Goal: Obtain resource: Obtain resource

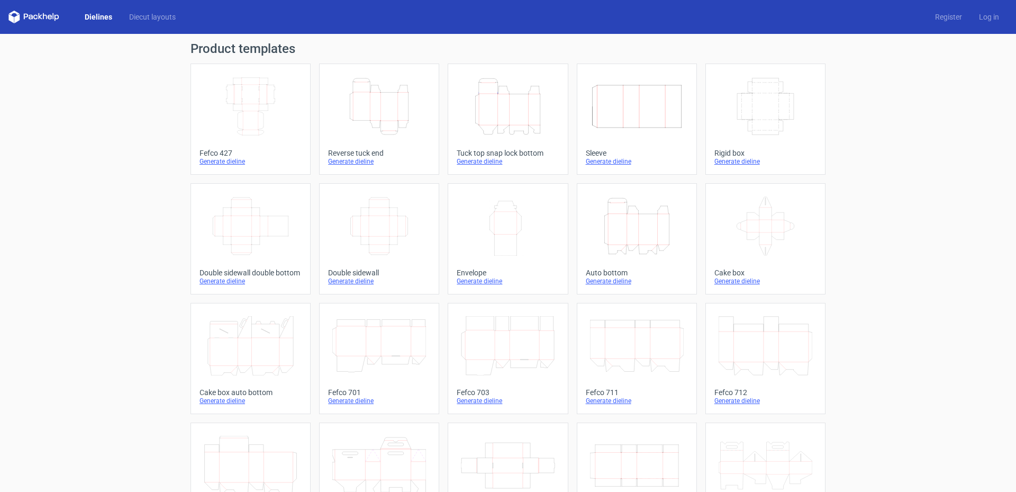
click at [136, 309] on div "Product templates Width Depth Height Fefco 427 Generate dieline Height Depth Wi…" at bounding box center [508, 348] width 1016 height 628
click at [235, 162] on div "Generate dieline" at bounding box center [251, 161] width 102 height 8
click at [406, 102] on icon "Height Depth Width" at bounding box center [379, 106] width 94 height 59
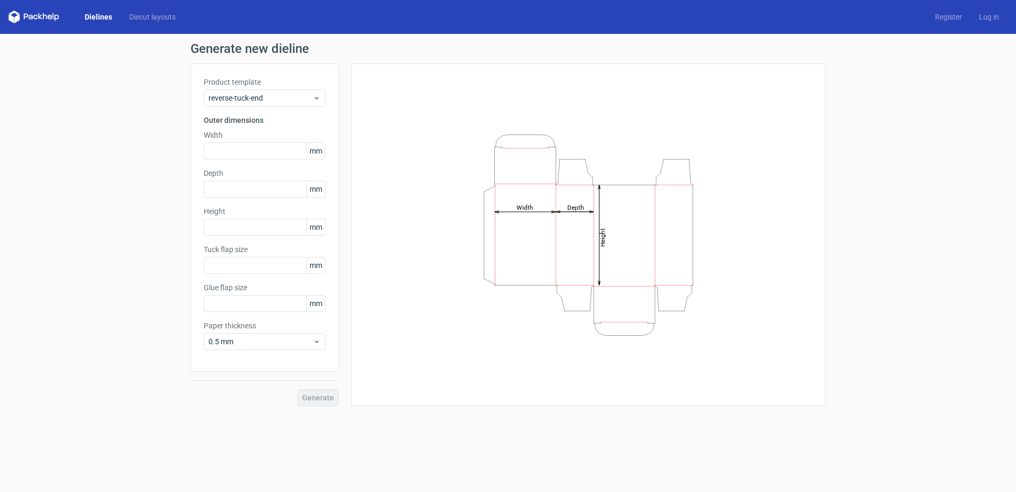
type input "15"
type input "10"
click at [251, 95] on span "Reverse tuck end" at bounding box center [261, 98] width 104 height 11
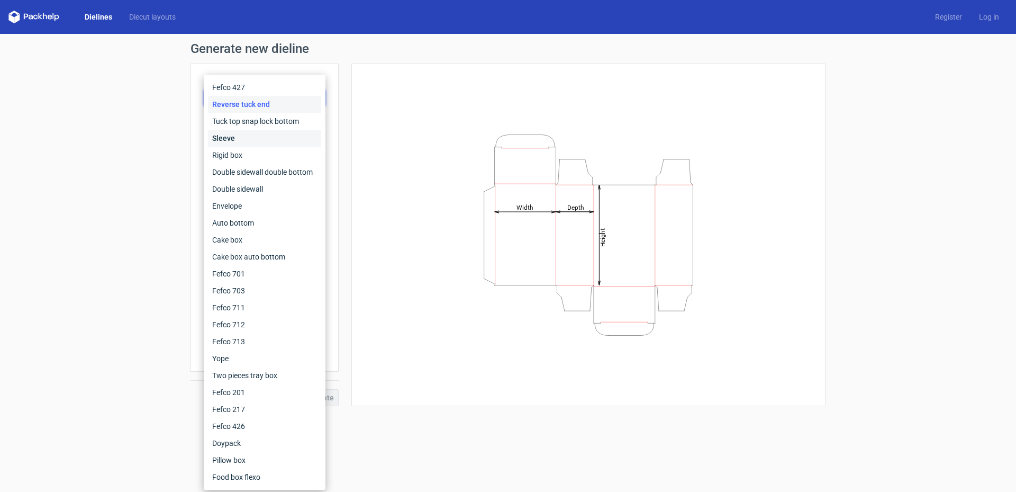
click at [221, 142] on div "Sleeve" at bounding box center [264, 138] width 113 height 17
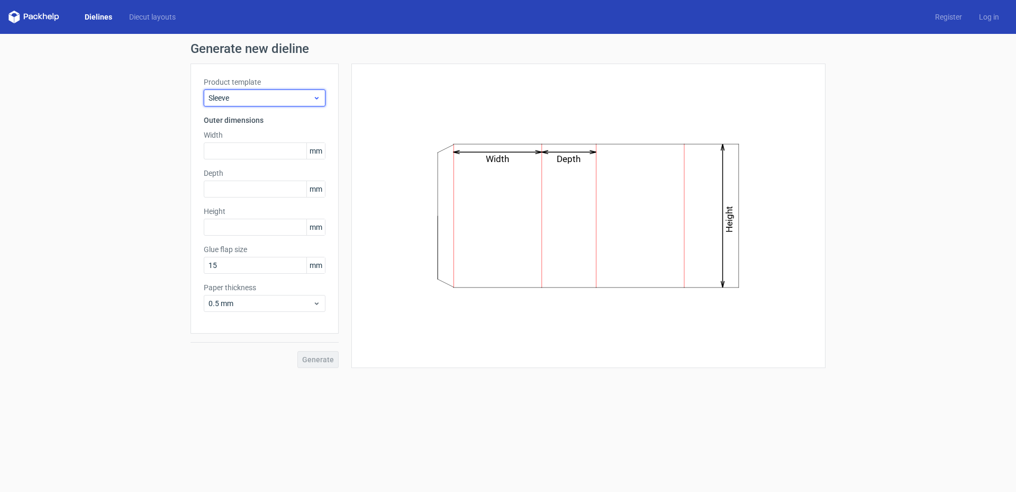
click at [283, 102] on span "Sleeve" at bounding box center [261, 98] width 104 height 11
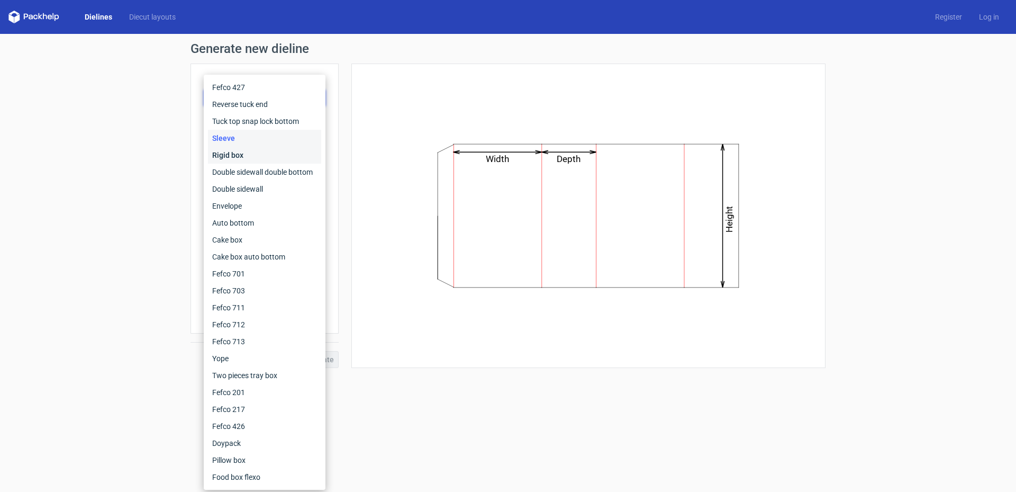
click at [245, 156] on div "Rigid box" at bounding box center [264, 155] width 113 height 17
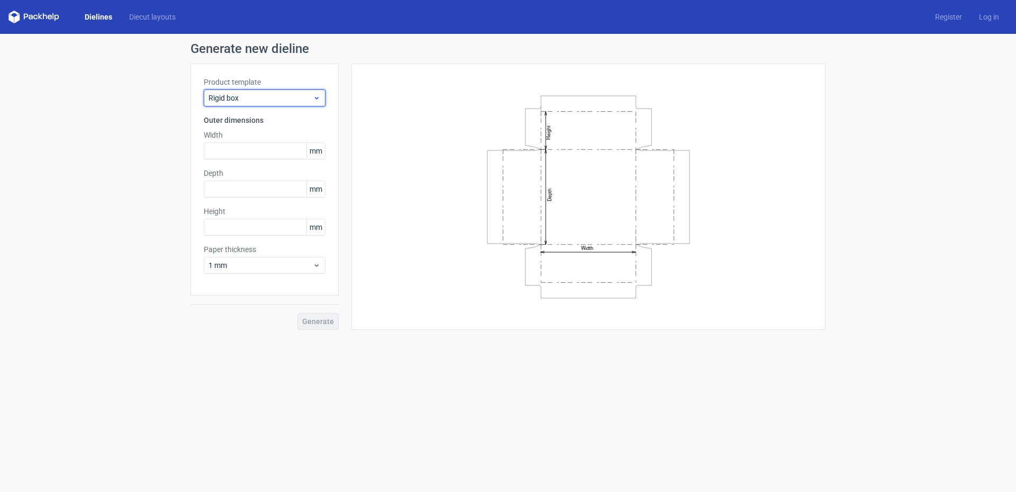
click at [288, 100] on span "Rigid box" at bounding box center [261, 98] width 104 height 11
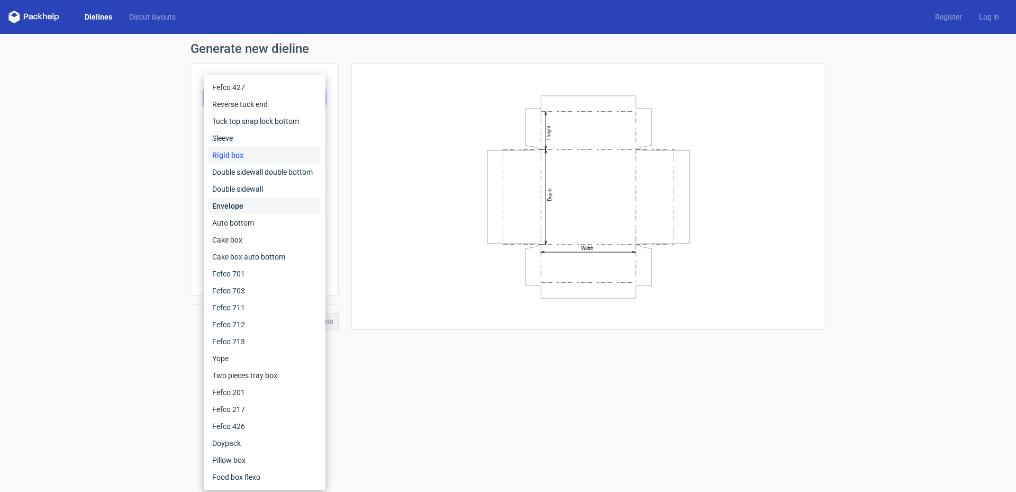
click at [254, 204] on div "Envelope" at bounding box center [264, 205] width 113 height 17
